Goal: Navigation & Orientation: Find specific page/section

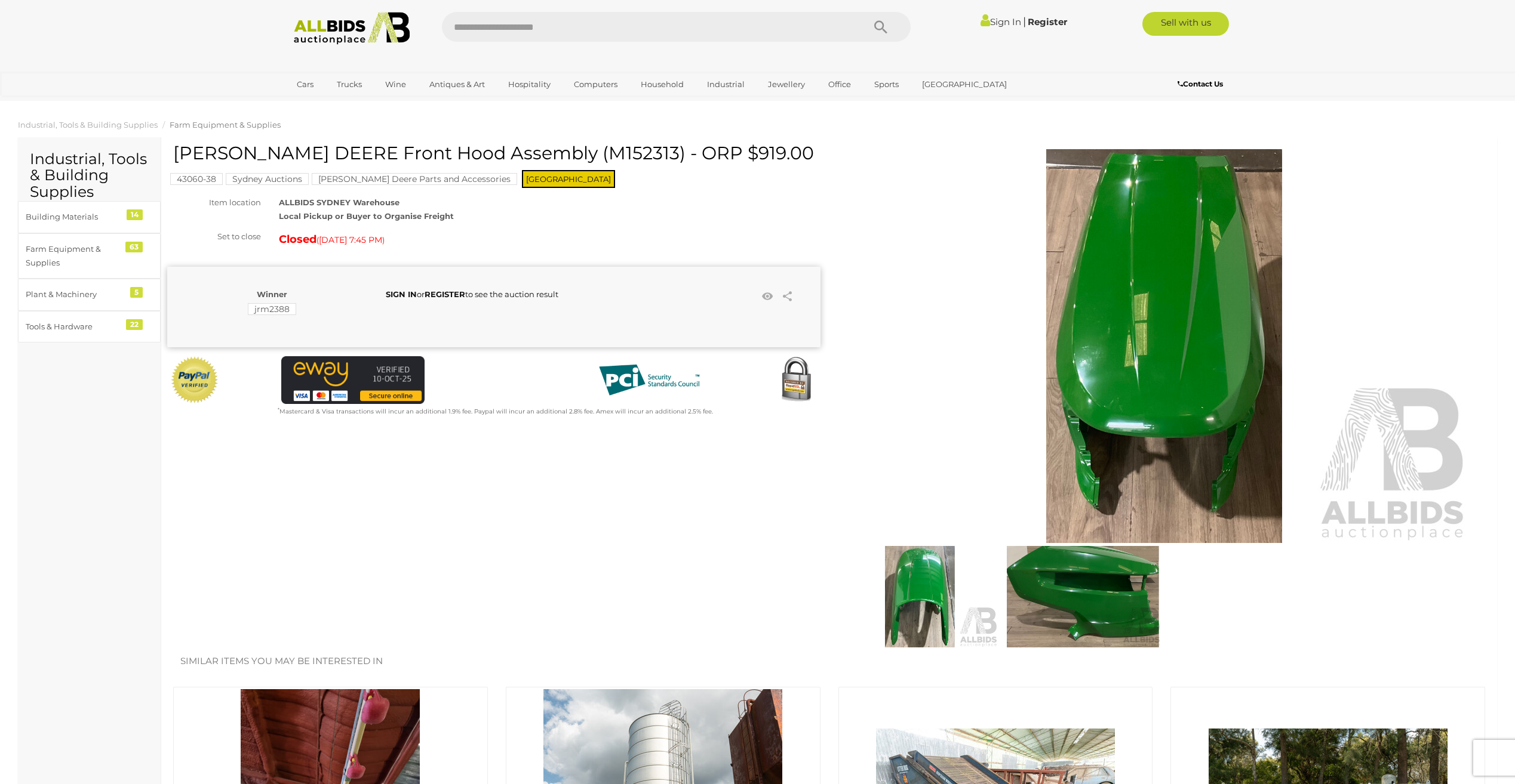
click at [396, 177] on mark "[PERSON_NAME] Deere Parts and Accessories" at bounding box center [414, 179] width 206 height 12
